Goal: Information Seeking & Learning: Learn about a topic

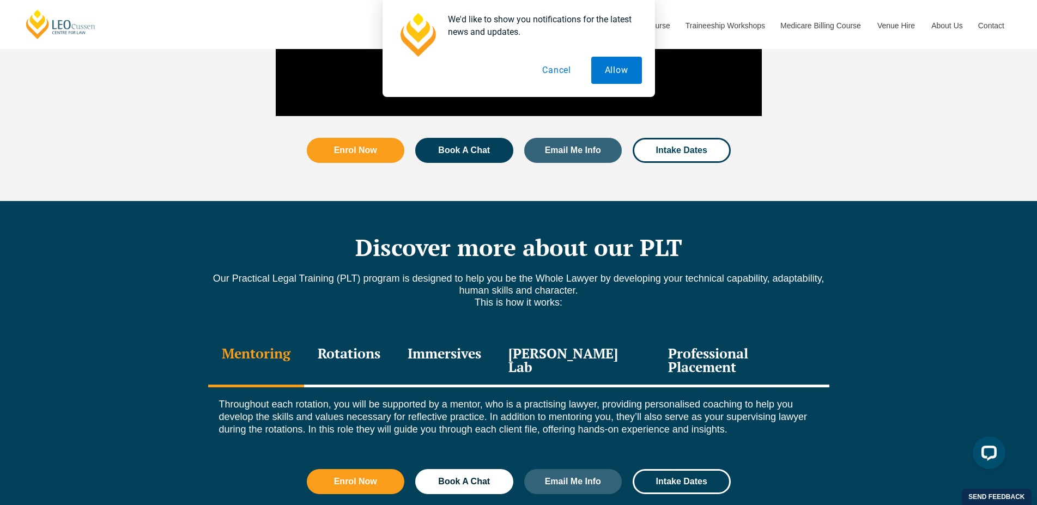
scroll to position [1334, 0]
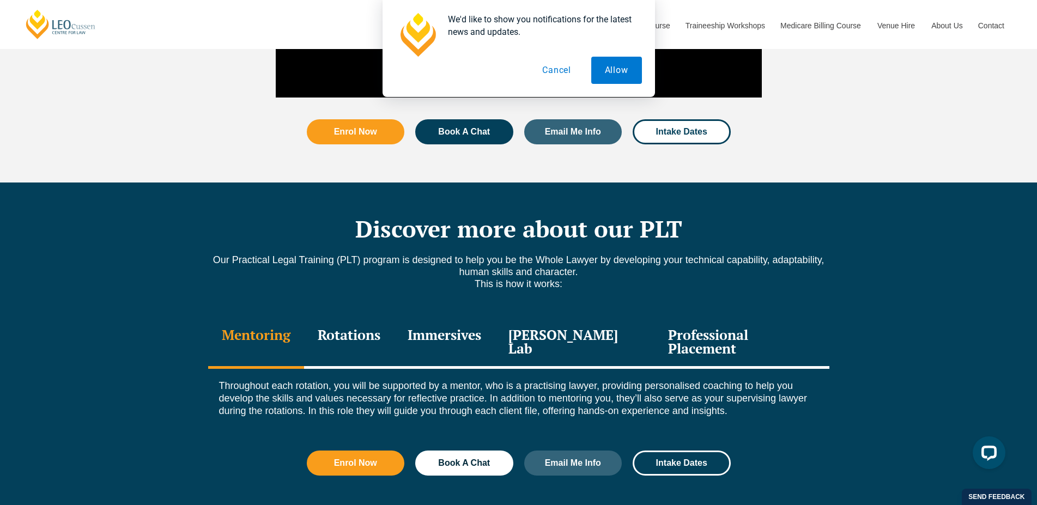
click at [352, 317] on div "Rotations" at bounding box center [349, 343] width 90 height 52
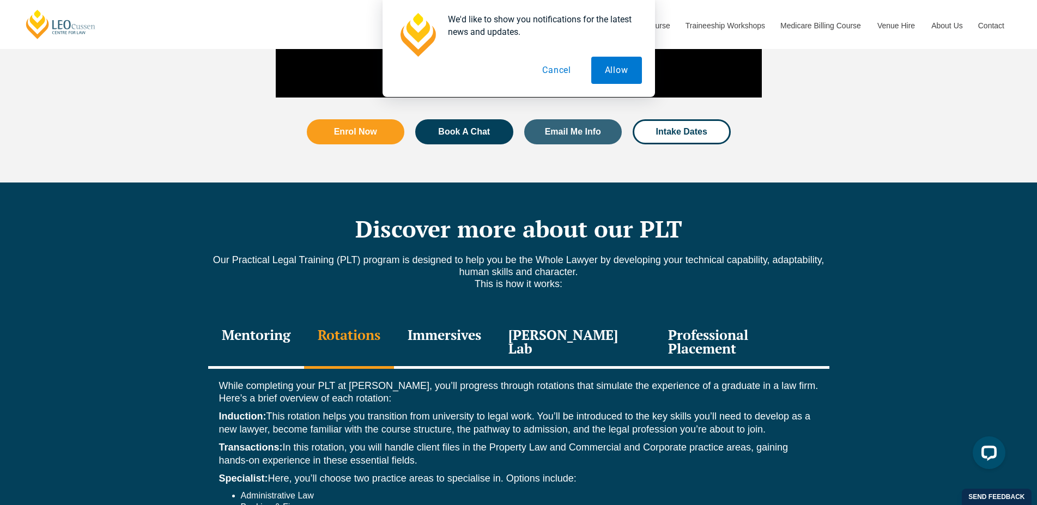
click at [495, 320] on div "Immersives" at bounding box center [444, 343] width 101 height 52
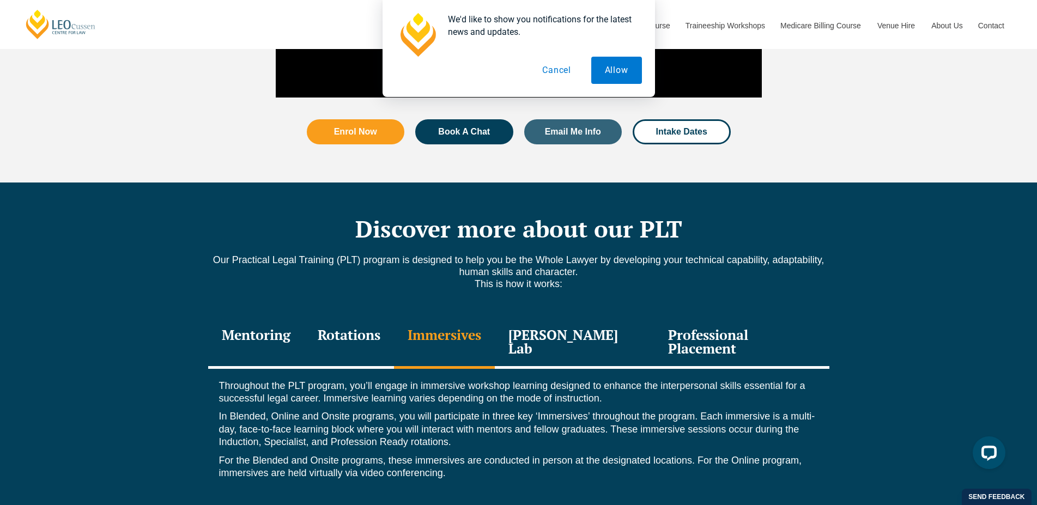
click at [570, 317] on div "[PERSON_NAME] Lab" at bounding box center [575, 343] width 160 height 52
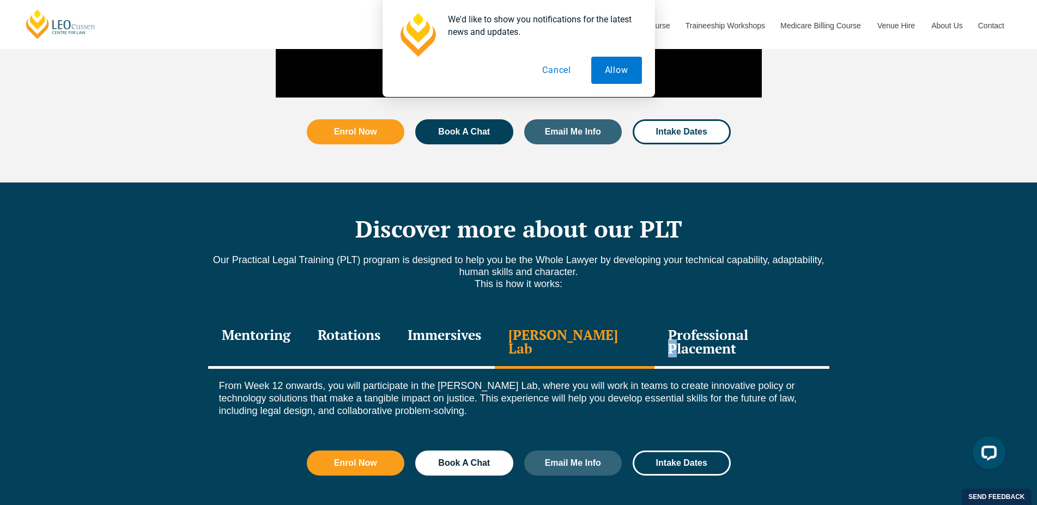
click at [736, 317] on div "Professional Placement" at bounding box center [741, 343] width 174 height 52
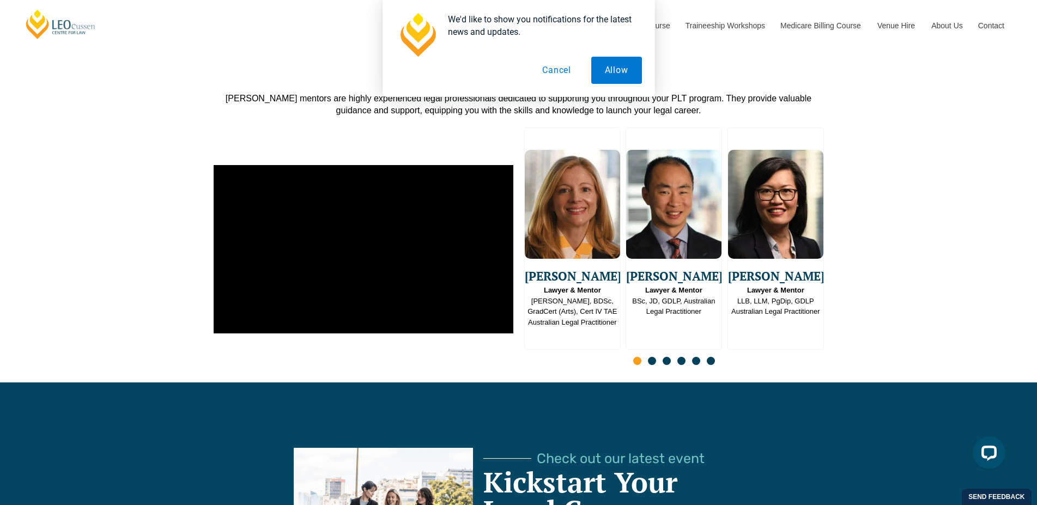
scroll to position [2186, 0]
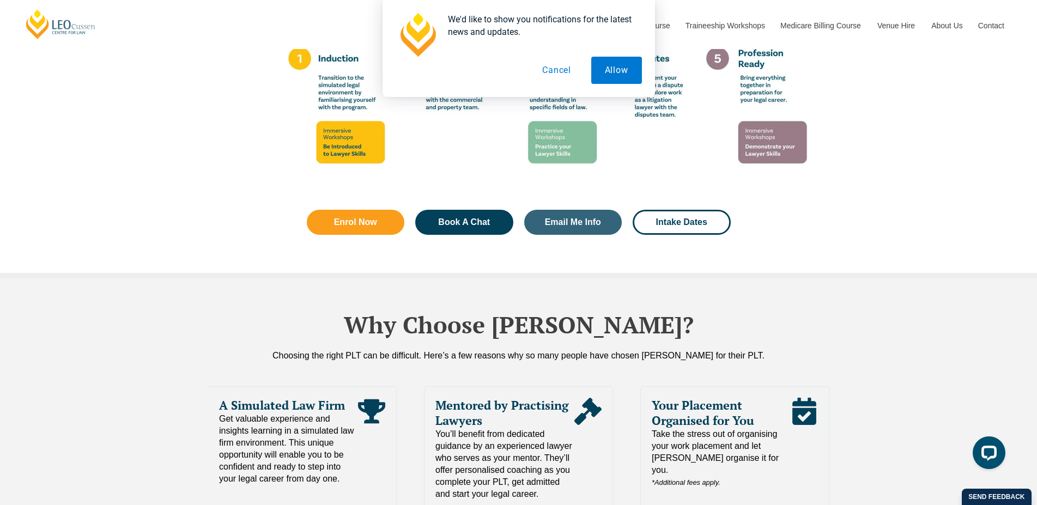
click at [557, 66] on button "Cancel" at bounding box center [556, 70] width 56 height 27
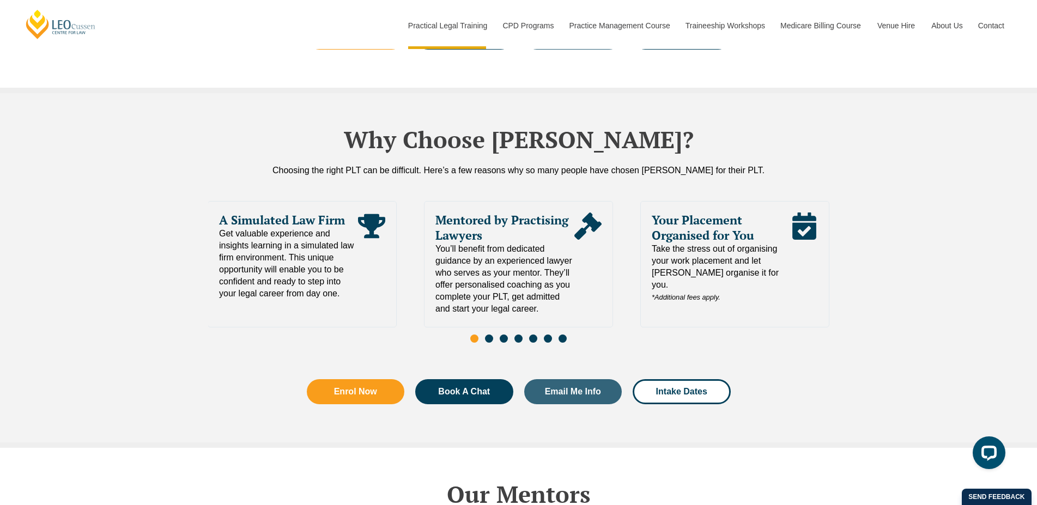
scroll to position [2760, 0]
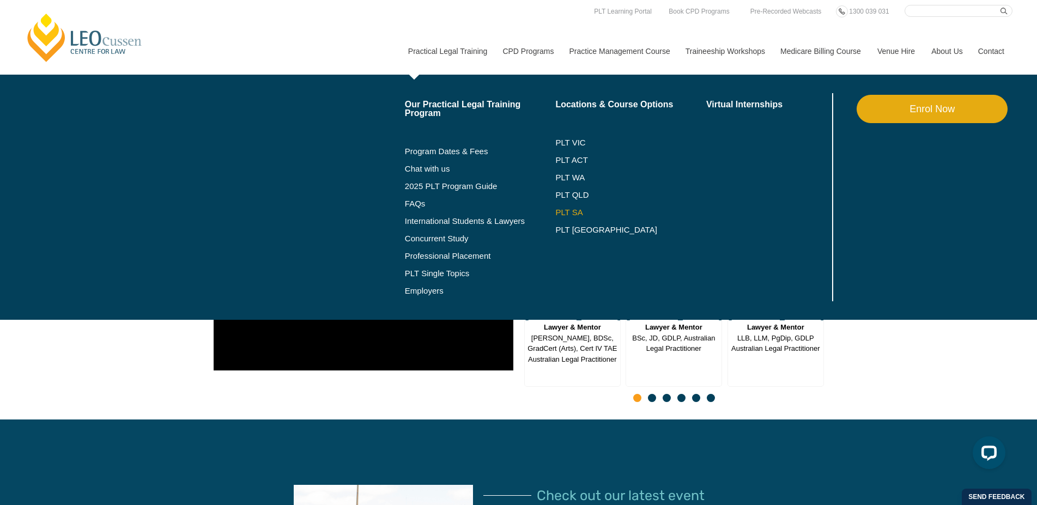
click at [558, 210] on link "PLT SA" at bounding box center [630, 212] width 151 height 9
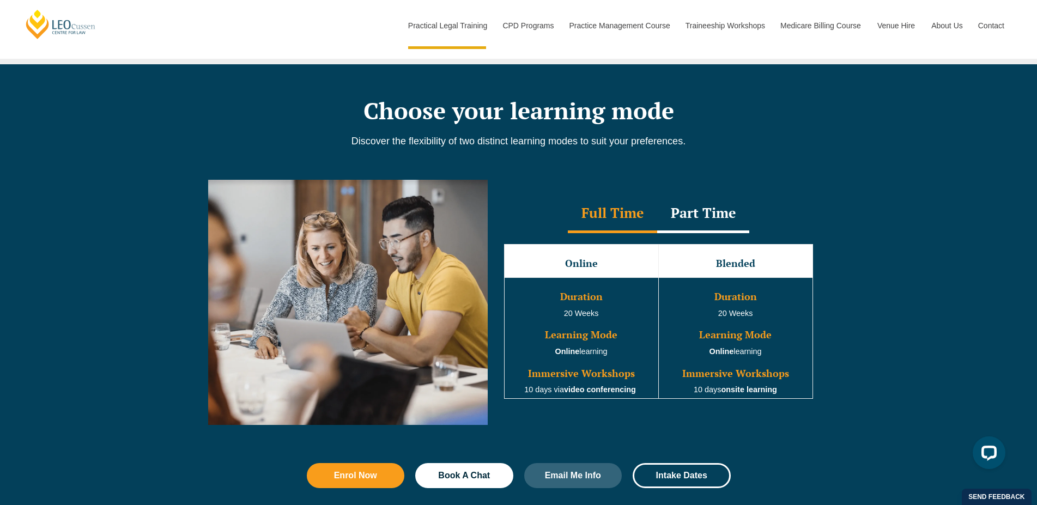
scroll to position [1000, 0]
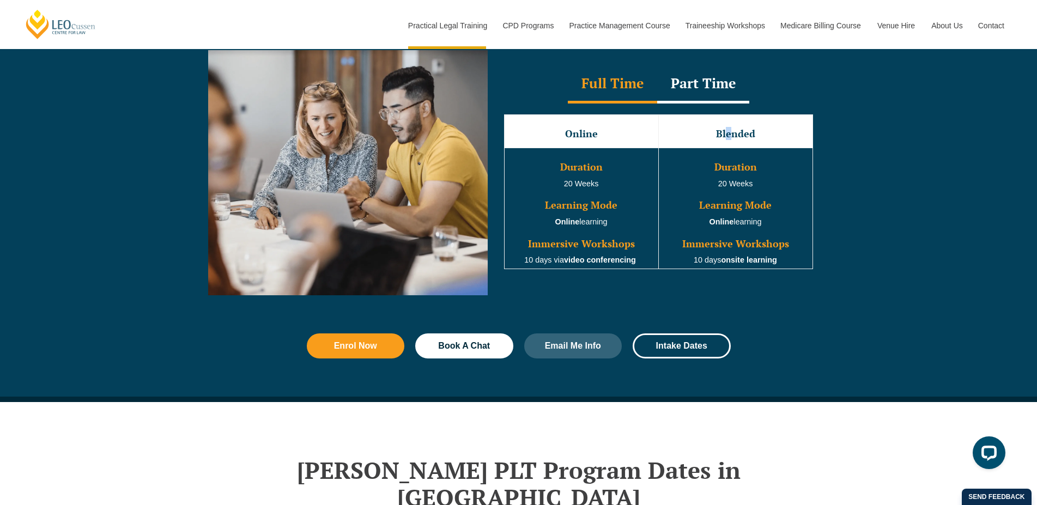
drag, startPoint x: 733, startPoint y: 133, endPoint x: 726, endPoint y: 130, distance: 7.6
click at [726, 130] on td "Blended" at bounding box center [735, 131] width 154 height 33
drag, startPoint x: 623, startPoint y: 82, endPoint x: 617, endPoint y: 80, distance: 7.1
click at [617, 80] on div "Full Time" at bounding box center [612, 84] width 89 height 38
click at [700, 344] on link "Intake Dates" at bounding box center [682, 345] width 98 height 25
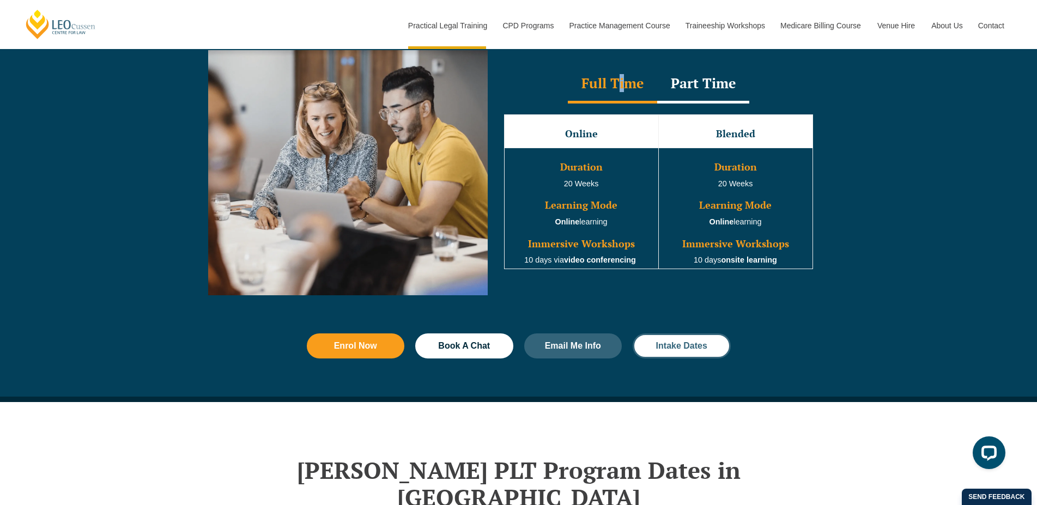
scroll to position [1406, 0]
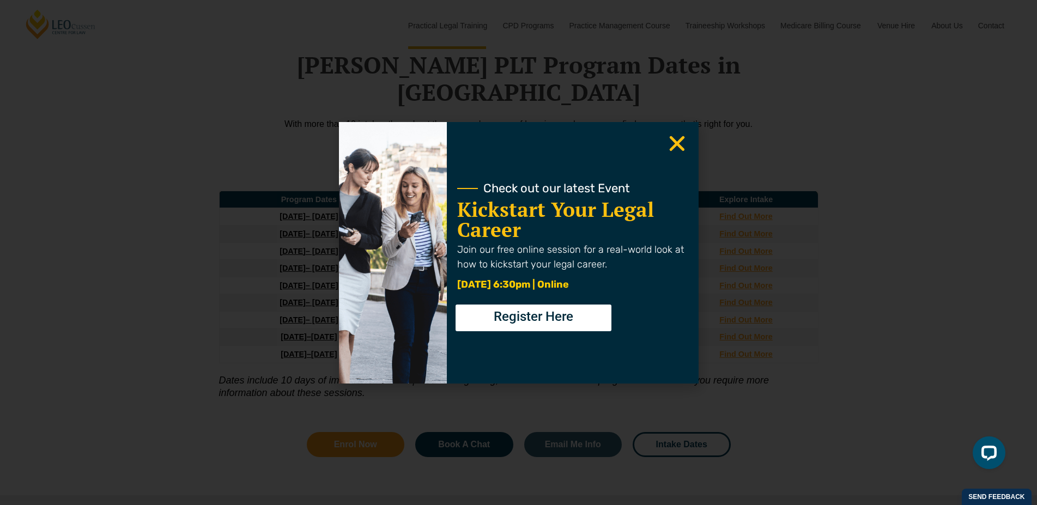
click at [681, 137] on icon "Close" at bounding box center [676, 143] width 21 height 21
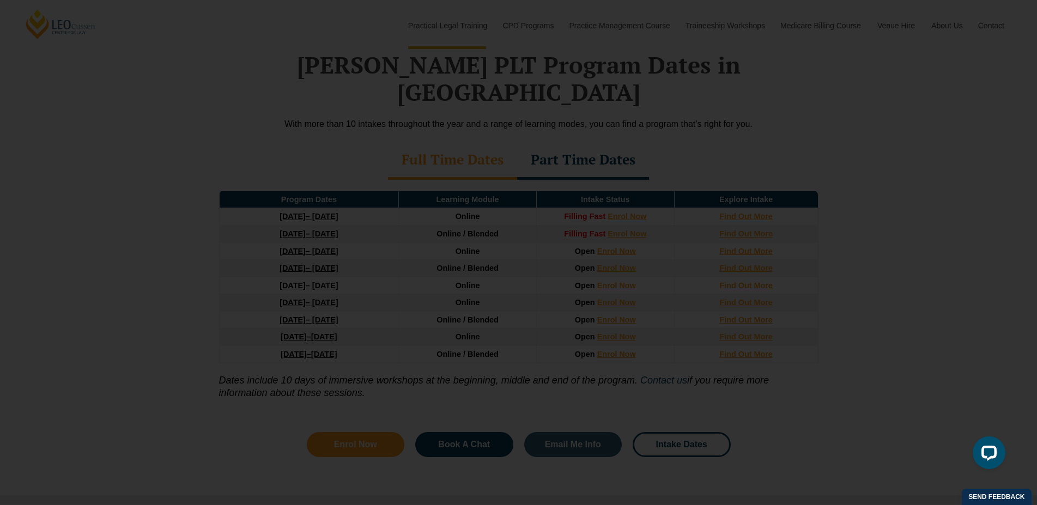
click at [683, 141] on icon "Close" at bounding box center [676, 143] width 21 height 21
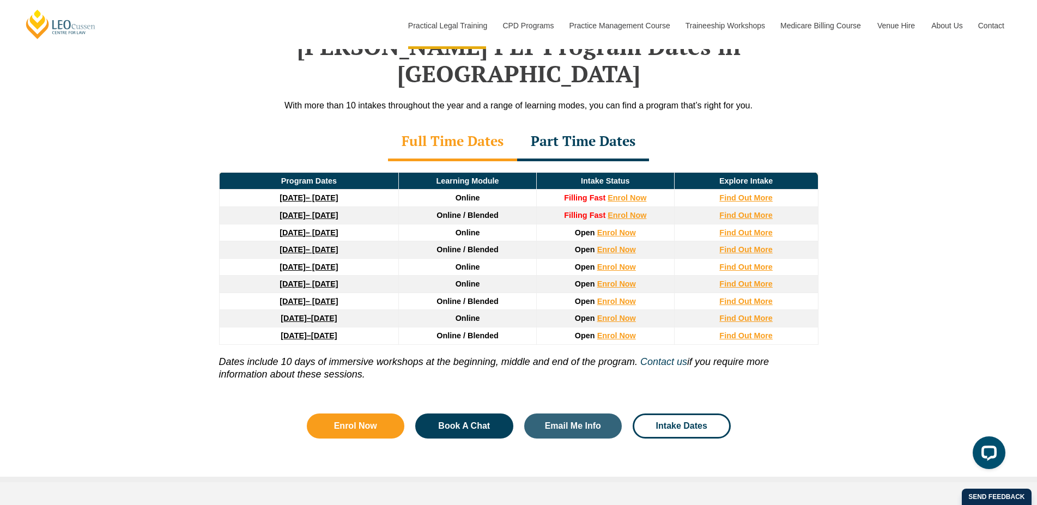
scroll to position [1443, 0]
